Goal: Task Accomplishment & Management: Manage account settings

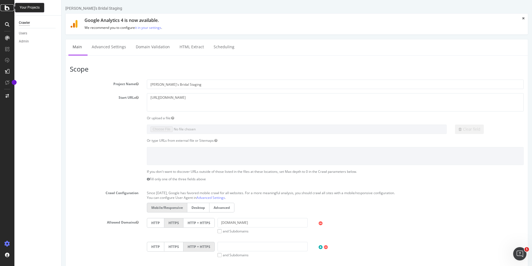
click at [9, 8] on icon at bounding box center [7, 7] width 5 height 7
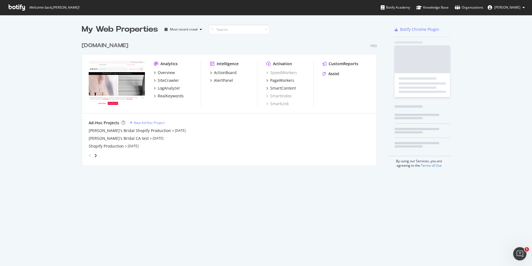
scroll to position [262, 524]
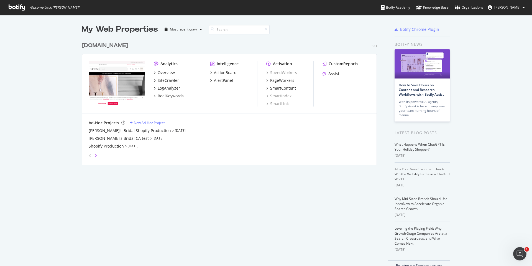
click at [94, 156] on icon "angle-right" at bounding box center [95, 155] width 3 height 4
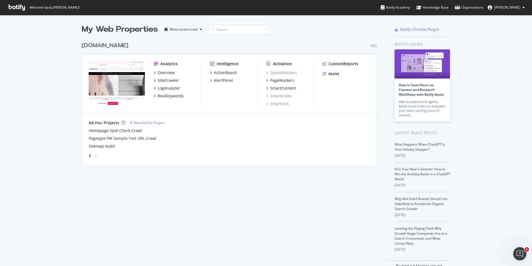
click at [94, 156] on icon "angle-right" at bounding box center [95, 155] width 3 height 4
click at [463, 6] on div "Organizations" at bounding box center [469, 8] width 29 height 6
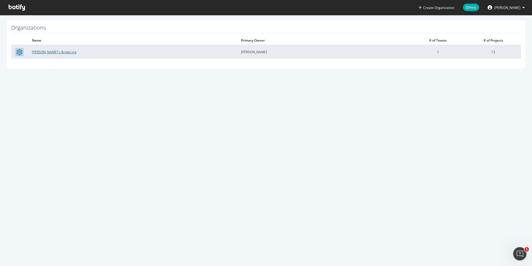
click at [52, 51] on link "[PERSON_NAME]'s Bridal org" at bounding box center [54, 52] width 45 height 5
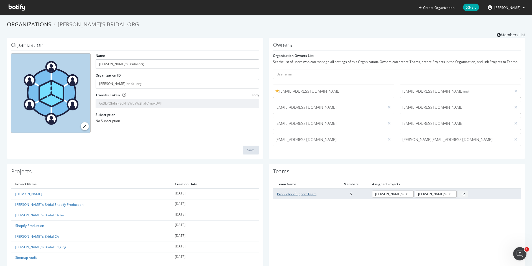
click at [305, 195] on link "Production Support Team" at bounding box center [296, 194] width 39 height 5
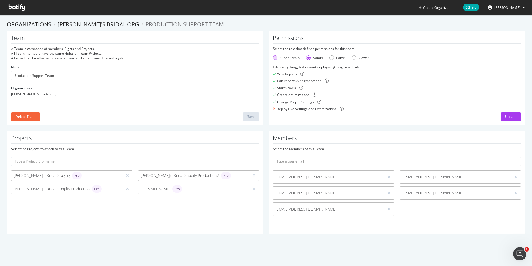
click at [290, 59] on div "Super Admin" at bounding box center [290, 57] width 20 height 5
click at [315, 60] on form "Select the role that defines permissions for this team Super Admin Admin Editor…" at bounding box center [397, 78] width 248 height 65
click at [315, 59] on div "Admin" at bounding box center [318, 57] width 10 height 5
click at [333, 57] on div "Editor" at bounding box center [338, 57] width 16 height 5
click at [353, 59] on div "Viewer" at bounding box center [354, 57] width 4 height 4
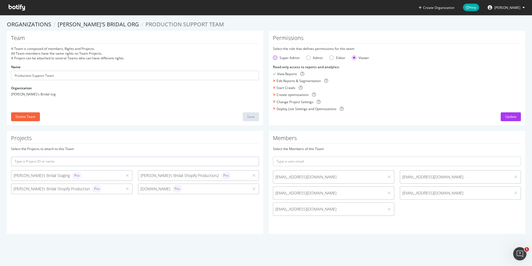
click at [288, 58] on div "Super Admin" at bounding box center [290, 57] width 20 height 5
click at [505, 119] on div "Update" at bounding box center [510, 116] width 11 height 5
click at [515, 193] on icon at bounding box center [516, 193] width 3 height 4
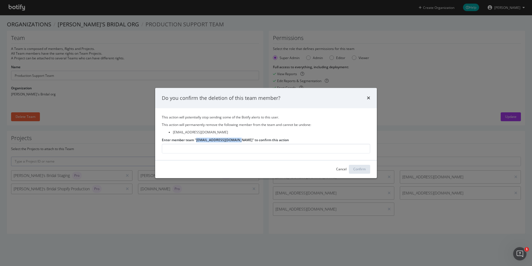
drag, startPoint x: 196, startPoint y: 139, endPoint x: 236, endPoint y: 140, distance: 39.4
click at [236, 140] on label "Enter member team "[EMAIL_ADDRESS][DOMAIN_NAME]" to confirm this action" at bounding box center [225, 140] width 127 height 5
copy label "[EMAIL_ADDRESS][DOMAIN_NAME]"
click at [205, 152] on input "Enter member team "[EMAIL_ADDRESS][DOMAIN_NAME]" to confirm this action" at bounding box center [266, 149] width 208 height 10
paste input "[EMAIL_ADDRESS][DOMAIN_NAME]"
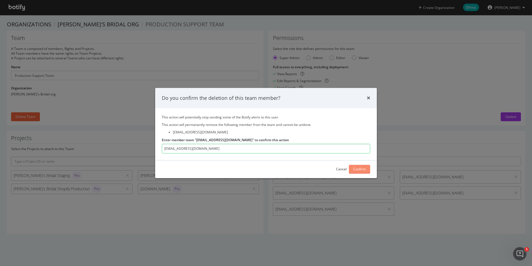
type input "[EMAIL_ADDRESS][DOMAIN_NAME]"
click at [361, 170] on div "Confirm" at bounding box center [360, 169] width 12 height 5
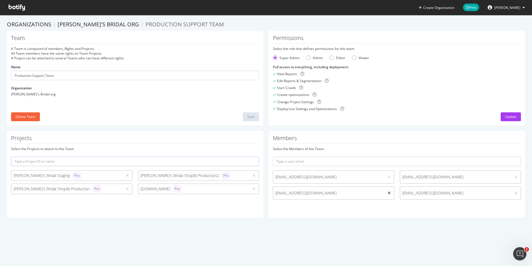
click at [388, 192] on icon at bounding box center [389, 193] width 3 height 4
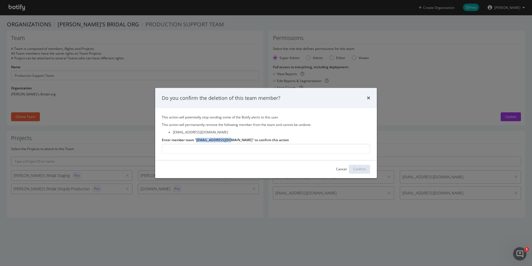
drag, startPoint x: 197, startPoint y: 141, endPoint x: 228, endPoint y: 140, distance: 31.6
click at [228, 140] on label "Enter member team "[EMAIL_ADDRESS][DOMAIN_NAME]" to confirm this action" at bounding box center [225, 140] width 127 height 5
copy label "[EMAIL_ADDRESS][DOMAIN_NAME]"
click at [210, 149] on input "Enter member team "[EMAIL_ADDRESS][DOMAIN_NAME]" to confirm this action" at bounding box center [266, 149] width 208 height 10
paste input "[EMAIL_ADDRESS][DOMAIN_NAME]"
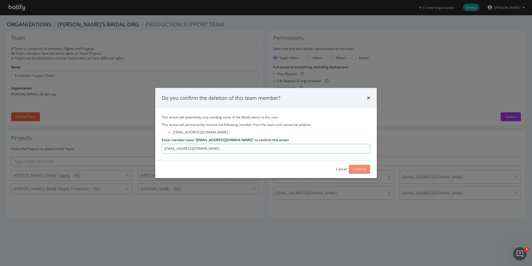
type input "[EMAIL_ADDRESS][DOMAIN_NAME]"
click at [363, 167] on div "Confirm" at bounding box center [360, 169] width 12 height 5
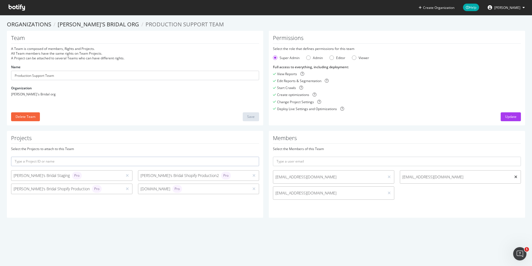
click at [515, 177] on icon at bounding box center [516, 177] width 3 height 4
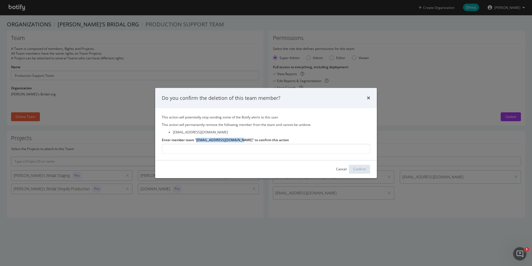
drag, startPoint x: 197, startPoint y: 140, endPoint x: 241, endPoint y: 141, distance: 43.8
click at [241, 141] on label "Enter member team "[EMAIL_ADDRESS][DOMAIN_NAME]" to confirm this action" at bounding box center [225, 140] width 127 height 5
copy label "[EMAIL_ADDRESS][DOMAIN_NAME]"
click at [228, 149] on input "Enter member team "[EMAIL_ADDRESS][DOMAIN_NAME]" to confirm this action" at bounding box center [266, 149] width 208 height 10
paste input "[EMAIL_ADDRESS][DOMAIN_NAME]"
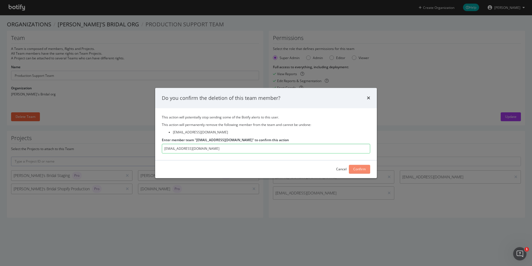
type input "[EMAIL_ADDRESS][DOMAIN_NAME]"
click at [365, 170] on div "Confirm" at bounding box center [360, 169] width 12 height 5
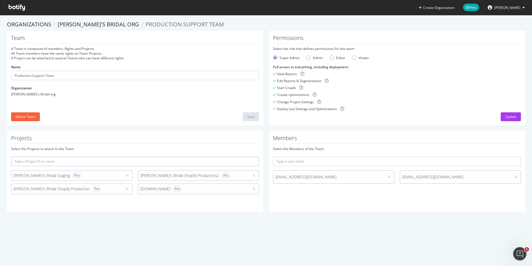
click at [224, 108] on div "Team A Team is composed of members, Rights and Projects. All Team members have …" at bounding box center [135, 78] width 256 height 95
